Goal: Obtain resource: Obtain resource

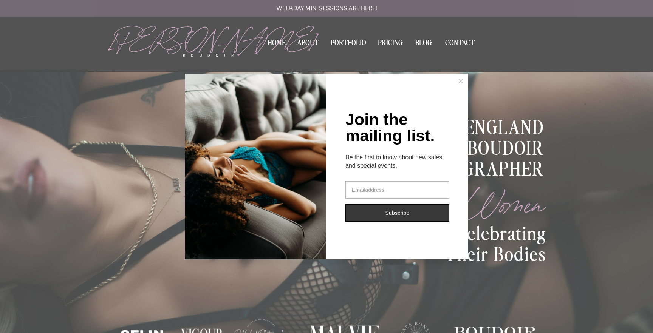
click at [461, 81] on icon at bounding box center [461, 81] width 4 height 4
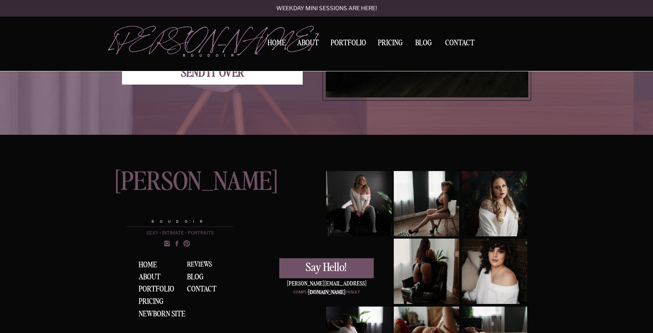
scroll to position [2870, 0]
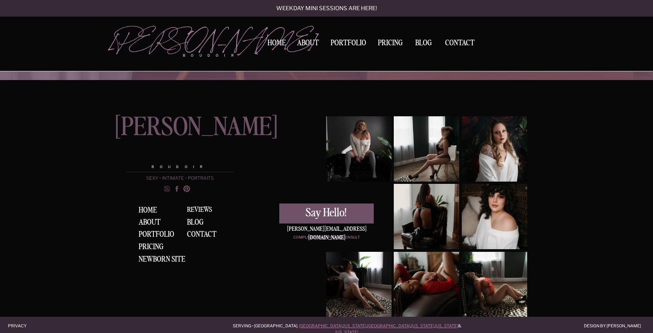
click at [167, 189] on circle at bounding box center [167, 189] width 2 height 2
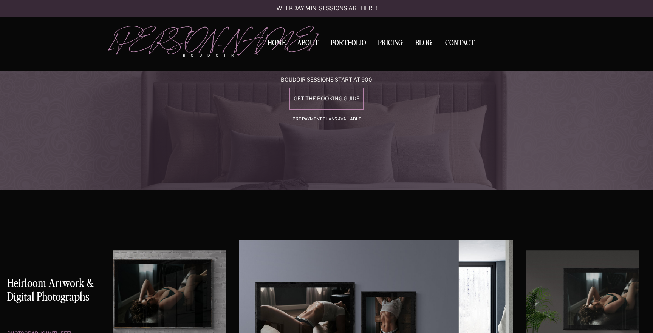
scroll to position [1328, 0]
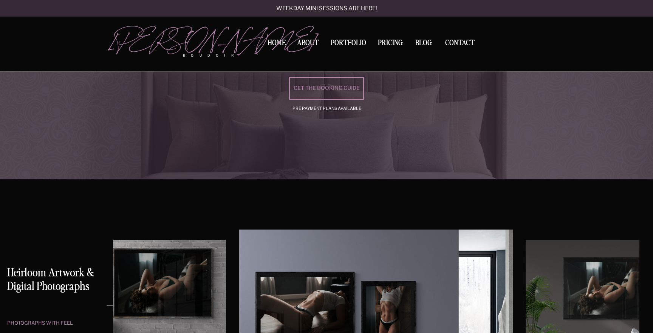
click at [325, 89] on div "get the booking guide" at bounding box center [327, 88] width 72 height 6
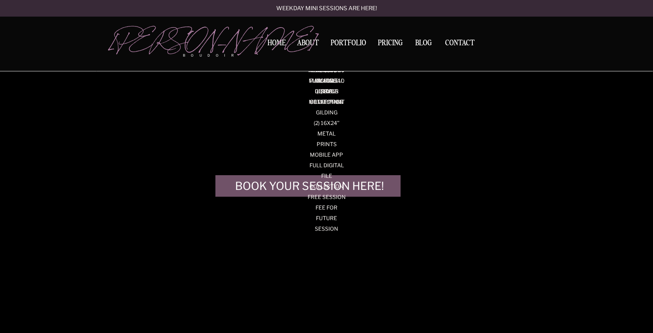
scroll to position [1908, 0]
